Goal: Information Seeking & Learning: Learn about a topic

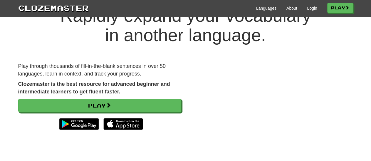
scroll to position [31, 0]
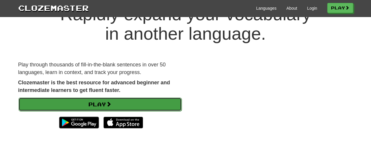
click at [95, 107] on link "Play" at bounding box center [100, 105] width 163 height 14
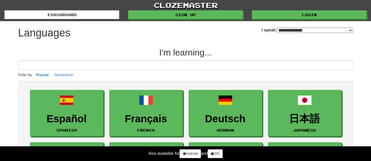
click at [277, 28] on select "**********" at bounding box center [315, 30] width 76 height 5
click at [277, 29] on select "**********" at bounding box center [315, 30] width 76 height 5
click at [277, 28] on select "**********" at bounding box center [315, 30] width 76 height 5
select select "*********"
click option "**********" at bounding box center [0, 0] width 0 height 0
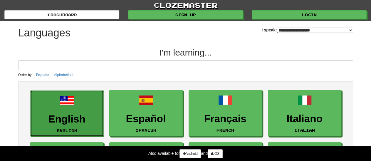
click at [76, 118] on h3 "English" at bounding box center [66, 118] width 67 height 11
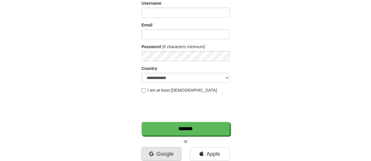
scroll to position [61, 0]
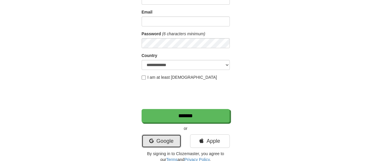
click at [164, 140] on link "Google" at bounding box center [162, 141] width 40 height 14
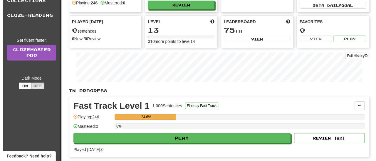
scroll to position [92, 0]
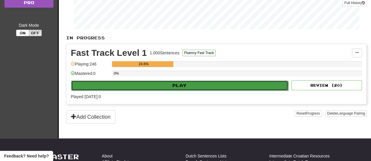
click at [179, 85] on button "Play" at bounding box center [179, 85] width 217 height 10
select select "**"
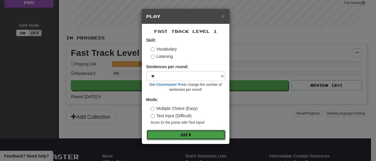
click at [183, 134] on button "Go" at bounding box center [186, 135] width 79 height 10
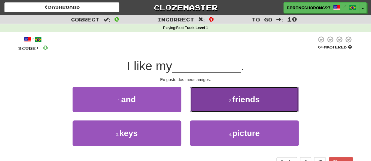
click at [251, 101] on span "friends" at bounding box center [245, 99] width 27 height 9
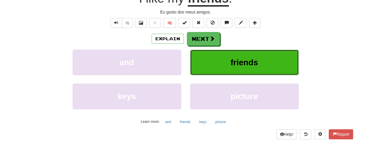
scroll to position [61, 0]
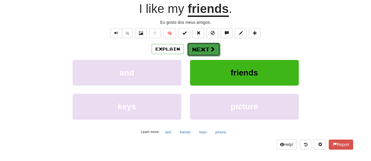
click at [202, 50] on button "Next" at bounding box center [203, 50] width 33 height 14
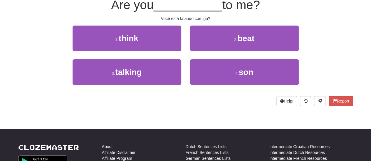
scroll to position [57, 0]
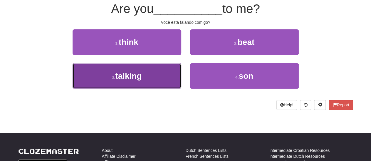
click at [138, 77] on span "talking" at bounding box center [128, 75] width 26 height 9
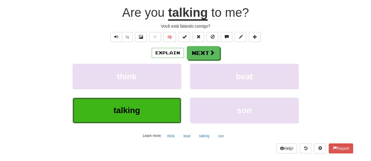
scroll to position [61, 0]
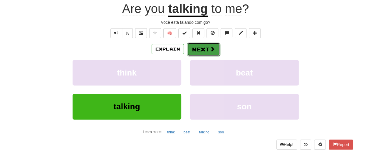
click at [205, 49] on button "Next" at bounding box center [203, 50] width 33 height 14
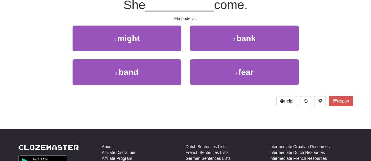
scroll to position [57, 0]
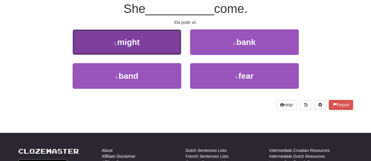
click at [128, 43] on span "might" at bounding box center [128, 42] width 22 height 9
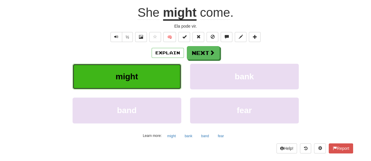
scroll to position [61, 0]
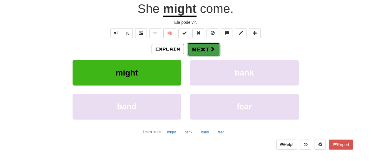
click at [196, 47] on button "Next" at bounding box center [203, 50] width 33 height 14
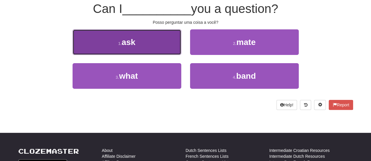
click at [128, 42] on span "ask" at bounding box center [129, 42] width 14 height 9
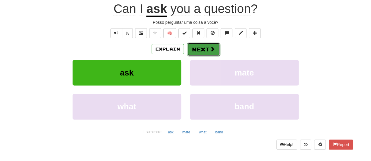
click at [193, 49] on button "Next" at bounding box center [203, 50] width 33 height 14
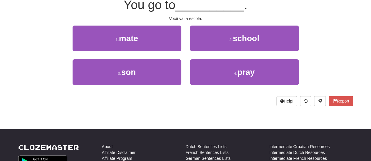
scroll to position [57, 0]
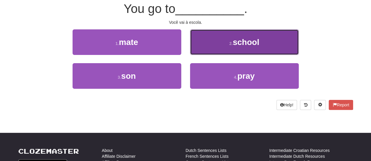
click at [247, 44] on span "school" at bounding box center [246, 42] width 26 height 9
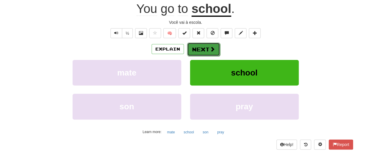
click at [209, 47] on button "Next" at bounding box center [203, 50] width 33 height 14
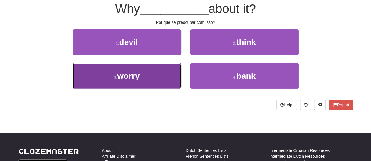
click at [138, 75] on span "worry" at bounding box center [128, 75] width 22 height 9
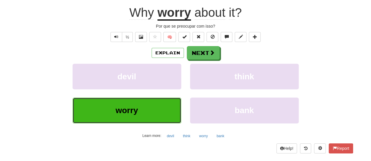
scroll to position [61, 0]
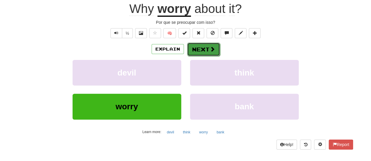
click at [202, 49] on button "Next" at bounding box center [203, 50] width 33 height 14
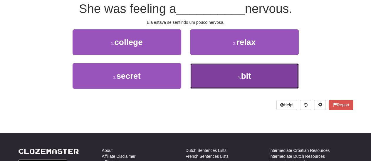
click at [244, 78] on span "bit" at bounding box center [246, 75] width 10 height 9
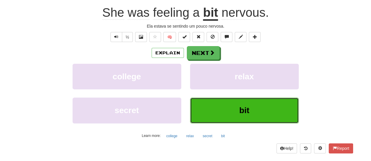
scroll to position [61, 0]
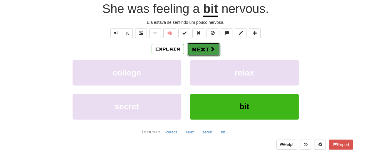
click at [206, 49] on button "Next" at bounding box center [203, 50] width 33 height 14
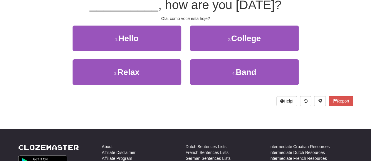
scroll to position [57, 0]
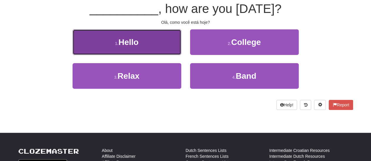
click at [133, 45] on span "Hello" at bounding box center [128, 42] width 20 height 9
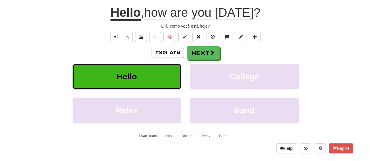
scroll to position [61, 0]
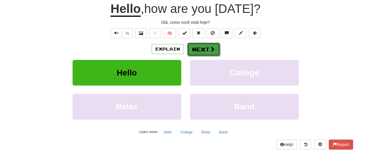
click at [199, 49] on button "Next" at bounding box center [203, 50] width 33 height 14
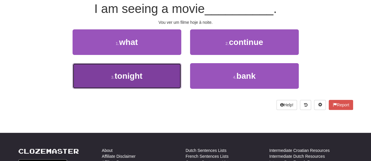
click at [133, 77] on span "tonight" at bounding box center [129, 75] width 28 height 9
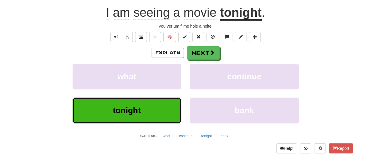
scroll to position [61, 0]
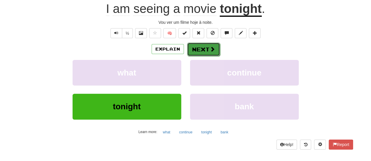
click at [205, 50] on button "Next" at bounding box center [203, 50] width 33 height 14
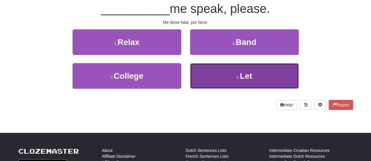
click at [247, 76] on span "Let" at bounding box center [246, 75] width 12 height 9
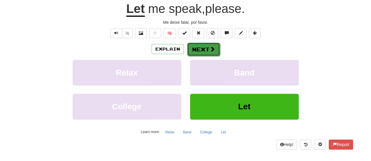
click at [201, 49] on button "Next" at bounding box center [203, 50] width 33 height 14
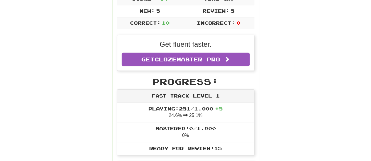
scroll to position [56, 0]
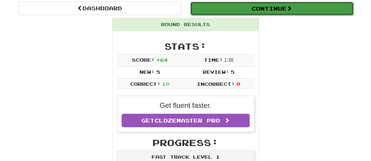
click at [283, 9] on button "Continue" at bounding box center [271, 9] width 163 height 14
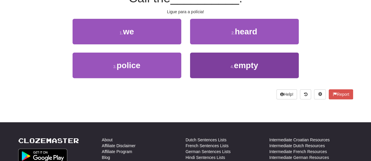
scroll to position [37, 0]
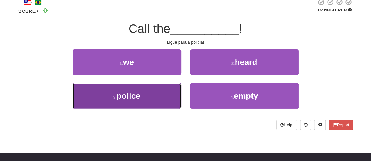
click at [131, 95] on span "police" at bounding box center [129, 95] width 24 height 9
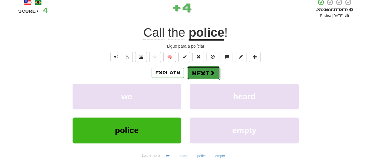
click at [205, 73] on button "Next" at bounding box center [203, 73] width 33 height 14
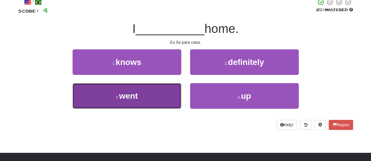
click at [134, 94] on span "went" at bounding box center [128, 95] width 19 height 9
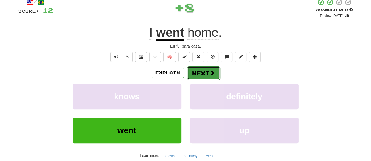
click at [204, 71] on button "Next" at bounding box center [203, 73] width 33 height 14
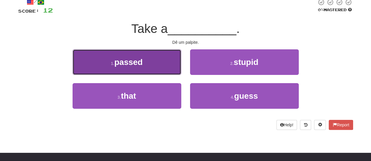
click at [137, 65] on span "passed" at bounding box center [128, 62] width 28 height 9
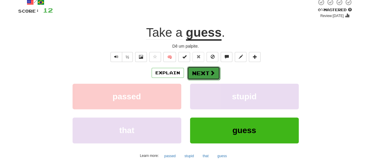
click at [202, 77] on button "Next" at bounding box center [203, 73] width 33 height 14
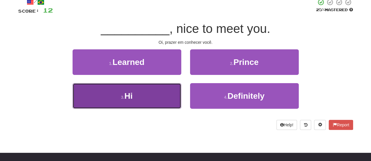
click at [129, 98] on span "Hi" at bounding box center [128, 95] width 8 height 9
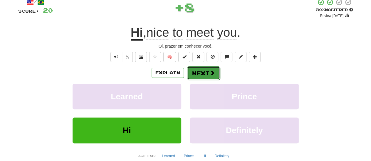
click at [202, 77] on button "Next" at bounding box center [203, 73] width 33 height 14
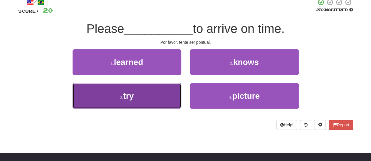
click at [133, 97] on span "try" at bounding box center [128, 95] width 11 height 9
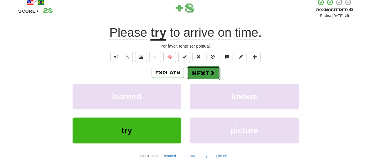
click at [203, 76] on button "Next" at bounding box center [203, 73] width 33 height 14
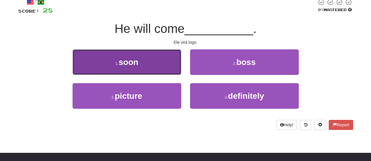
click at [134, 64] on span "soon" at bounding box center [129, 62] width 20 height 9
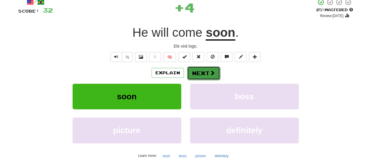
click at [199, 71] on button "Next" at bounding box center [203, 73] width 33 height 14
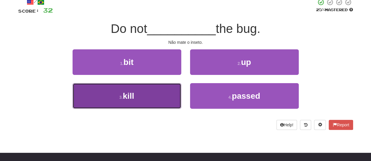
click at [129, 94] on span "kill" at bounding box center [128, 95] width 11 height 9
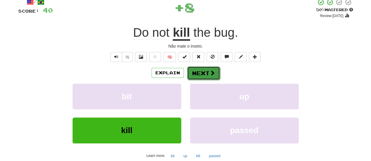
click at [208, 72] on button "Next" at bounding box center [203, 73] width 33 height 14
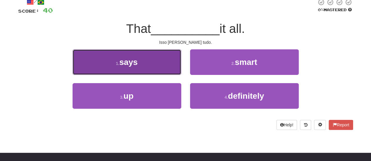
click at [135, 63] on span "says" at bounding box center [128, 62] width 18 height 9
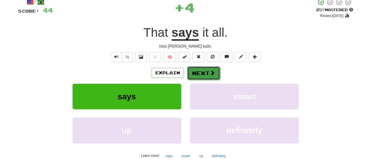
click at [198, 71] on button "Next" at bounding box center [203, 73] width 33 height 14
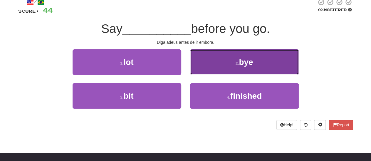
click at [248, 61] on span "bye" at bounding box center [246, 62] width 14 height 9
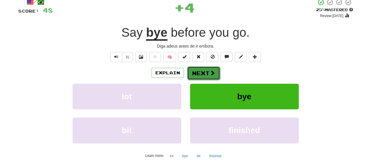
click at [201, 71] on button "Next" at bounding box center [203, 73] width 33 height 14
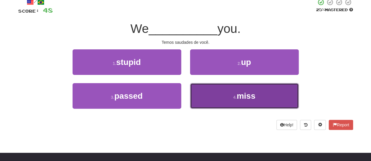
click at [242, 97] on span "miss" at bounding box center [245, 95] width 19 height 9
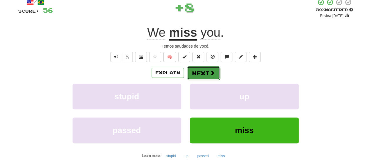
click at [200, 73] on button "Next" at bounding box center [203, 73] width 33 height 14
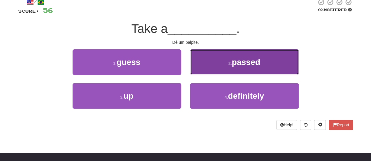
click at [243, 65] on span "passed" at bounding box center [246, 62] width 28 height 9
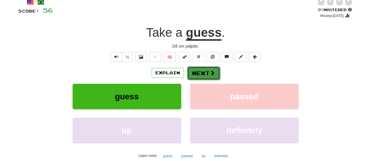
click at [201, 75] on button "Next" at bounding box center [203, 73] width 33 height 14
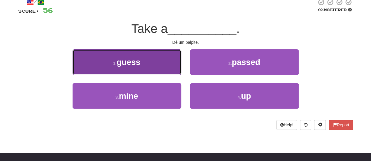
click at [127, 66] on span "guess" at bounding box center [129, 62] width 24 height 9
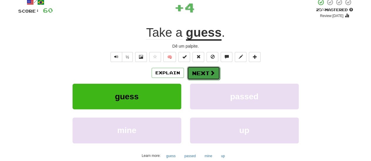
click at [202, 74] on button "Next" at bounding box center [203, 73] width 33 height 14
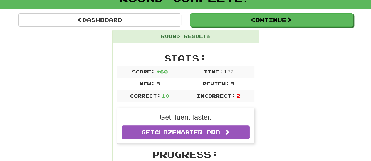
scroll to position [33, 0]
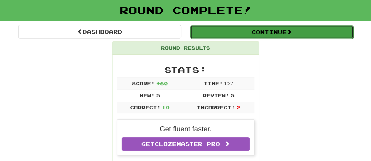
click at [264, 33] on button "Continue" at bounding box center [271, 32] width 163 height 14
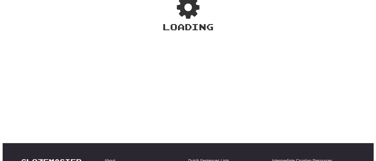
scroll to position [44, 0]
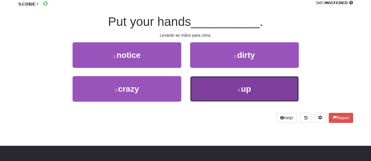
click at [246, 89] on span "up" at bounding box center [246, 88] width 10 height 9
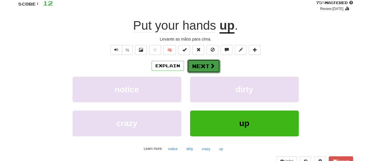
click at [205, 67] on button "Next" at bounding box center [203, 66] width 33 height 14
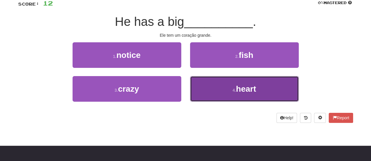
click at [241, 91] on span "heart" at bounding box center [246, 88] width 20 height 9
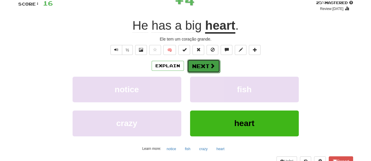
click at [196, 66] on button "Next" at bounding box center [203, 66] width 33 height 14
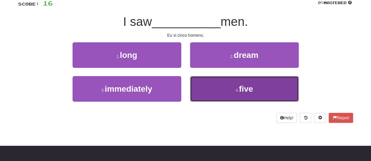
click at [251, 90] on span "five" at bounding box center [246, 88] width 14 height 9
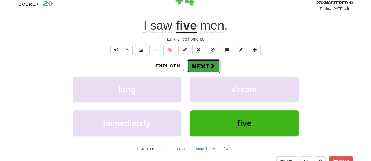
click at [200, 68] on button "Next" at bounding box center [203, 66] width 33 height 14
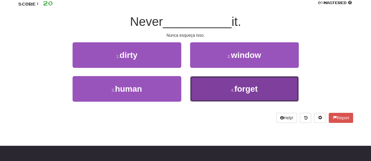
click at [240, 91] on span "forget" at bounding box center [245, 88] width 23 height 9
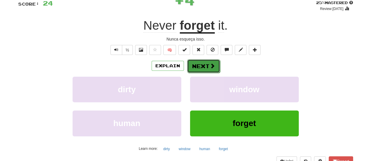
click at [204, 67] on button "Next" at bounding box center [203, 66] width 33 height 14
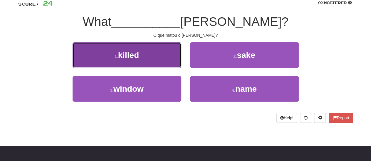
click at [132, 56] on span "killed" at bounding box center [128, 55] width 21 height 9
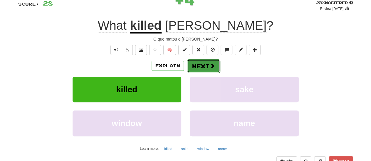
click at [200, 67] on button "Next" at bounding box center [203, 66] width 33 height 14
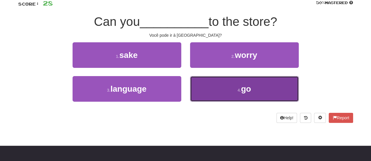
click at [244, 89] on span "go" at bounding box center [246, 88] width 10 height 9
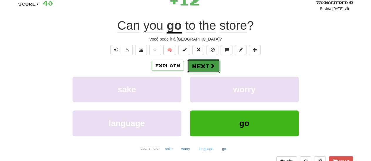
click at [202, 67] on button "Next" at bounding box center [203, 66] width 33 height 14
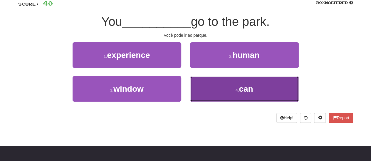
click at [241, 91] on span "can" at bounding box center [246, 88] width 14 height 9
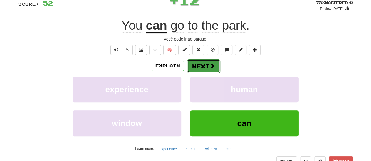
click at [203, 68] on button "Next" at bounding box center [203, 66] width 33 height 14
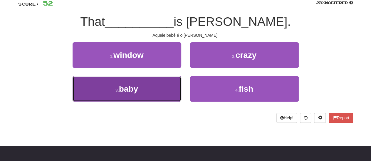
click at [135, 91] on span "baby" at bounding box center [128, 88] width 19 height 9
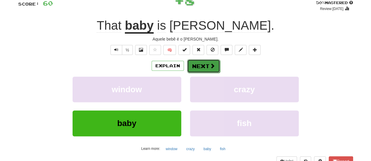
click at [197, 64] on button "Next" at bounding box center [203, 66] width 33 height 14
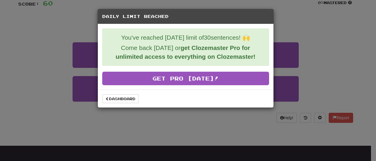
click at [287, 34] on div "Daily Limit Reached You've reached [DATE] limit of 30 sentences! 🙌 Come back [D…" at bounding box center [188, 80] width 376 height 161
